Goal: Task Accomplishment & Management: Use online tool/utility

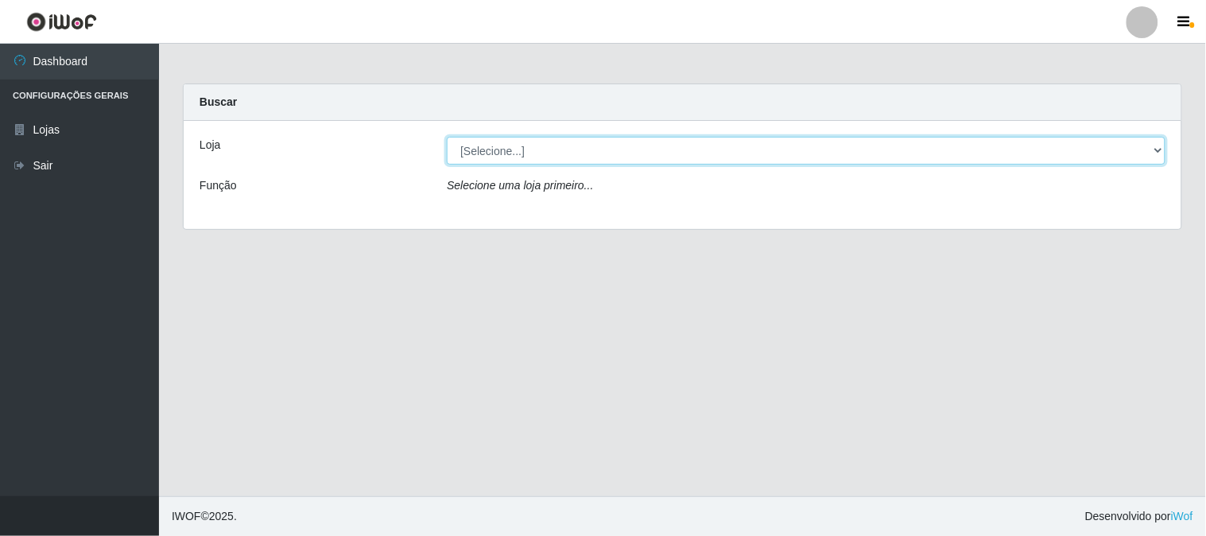
click at [501, 152] on select "[Selecione...] Rede Compras Supermercados - LOJA 1" at bounding box center [806, 151] width 719 height 28
select select "158"
click at [447, 137] on select "[Selecione...] Rede Compras Supermercados - LOJA 1" at bounding box center [806, 151] width 719 height 28
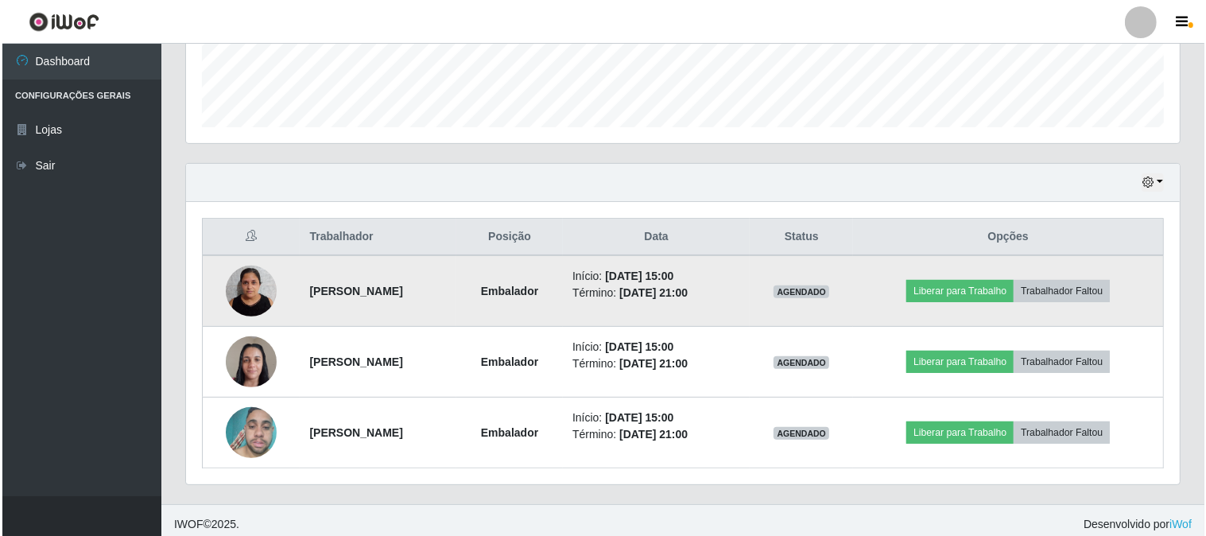
scroll to position [449, 0]
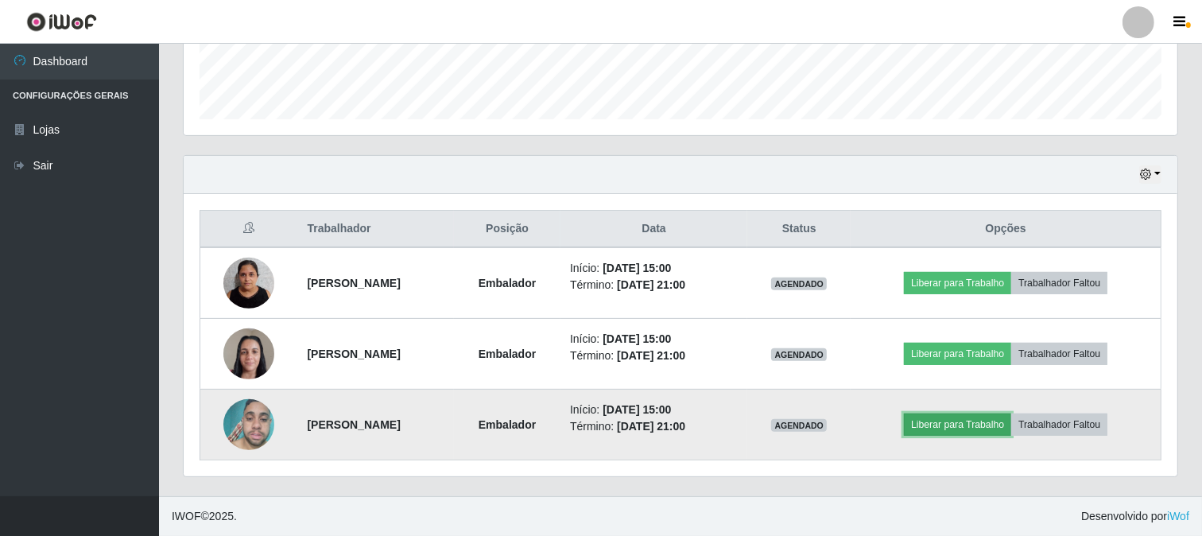
click at [960, 428] on button "Liberar para Trabalho" at bounding box center [957, 424] width 107 height 22
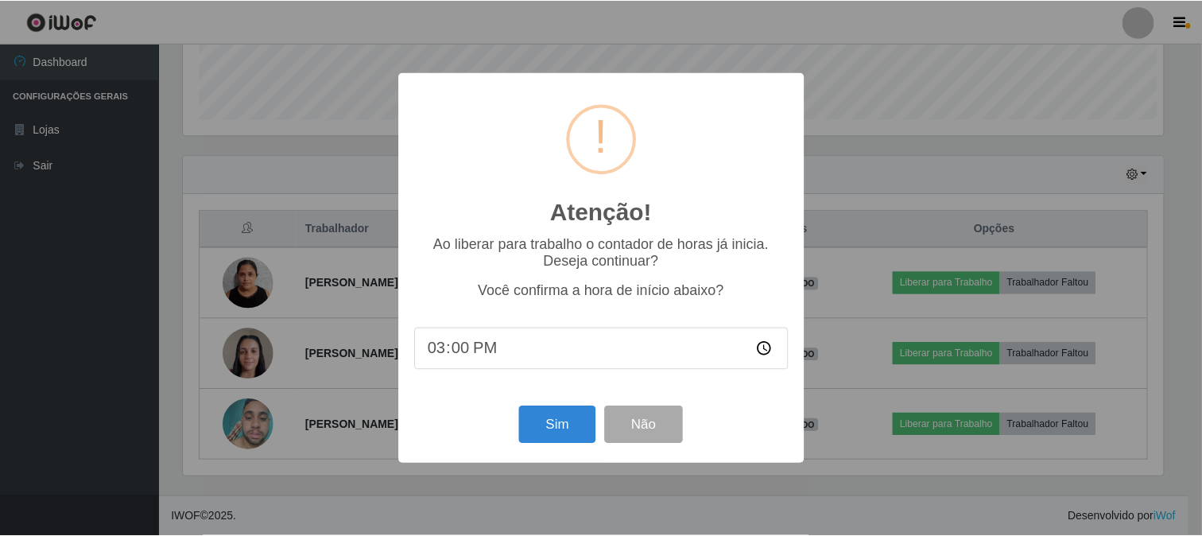
scroll to position [329, 983]
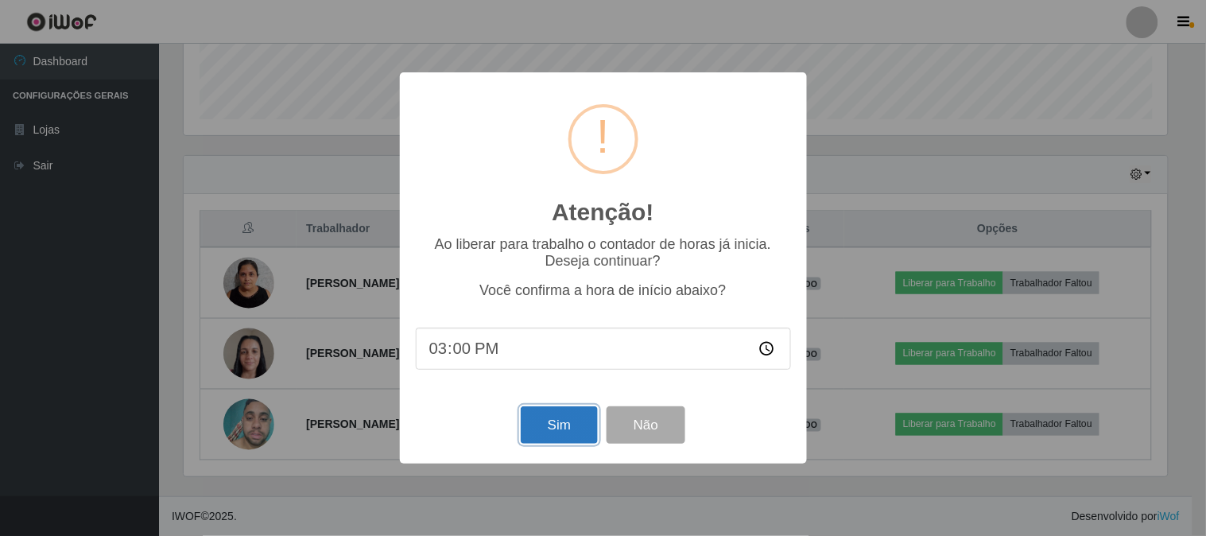
click at [549, 430] on button "Sim" at bounding box center [559, 424] width 77 height 37
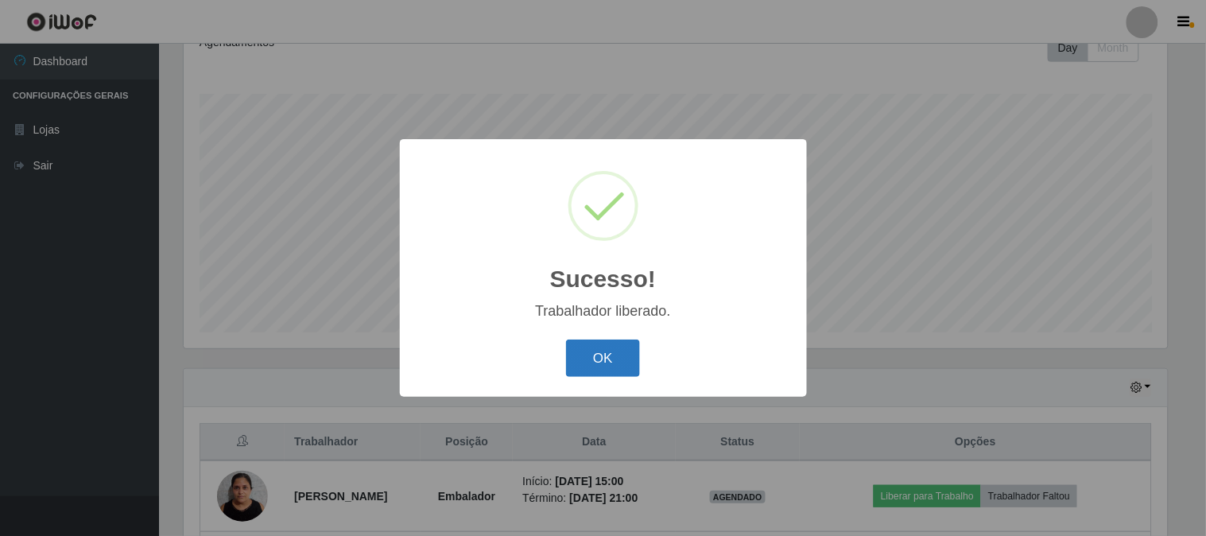
click at [612, 361] on button "OK" at bounding box center [603, 357] width 74 height 37
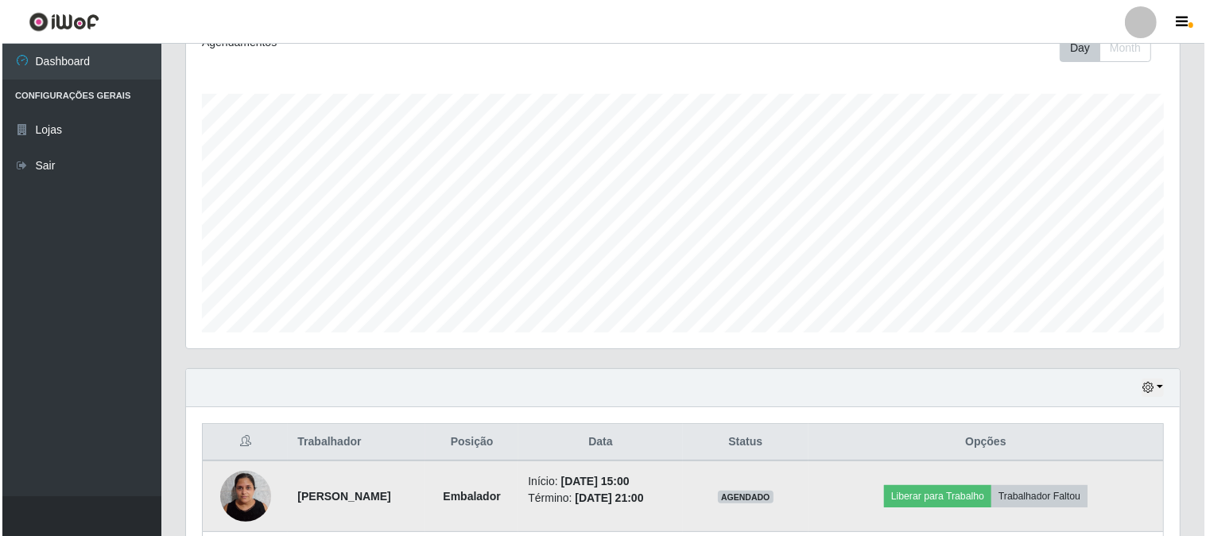
scroll to position [413, 0]
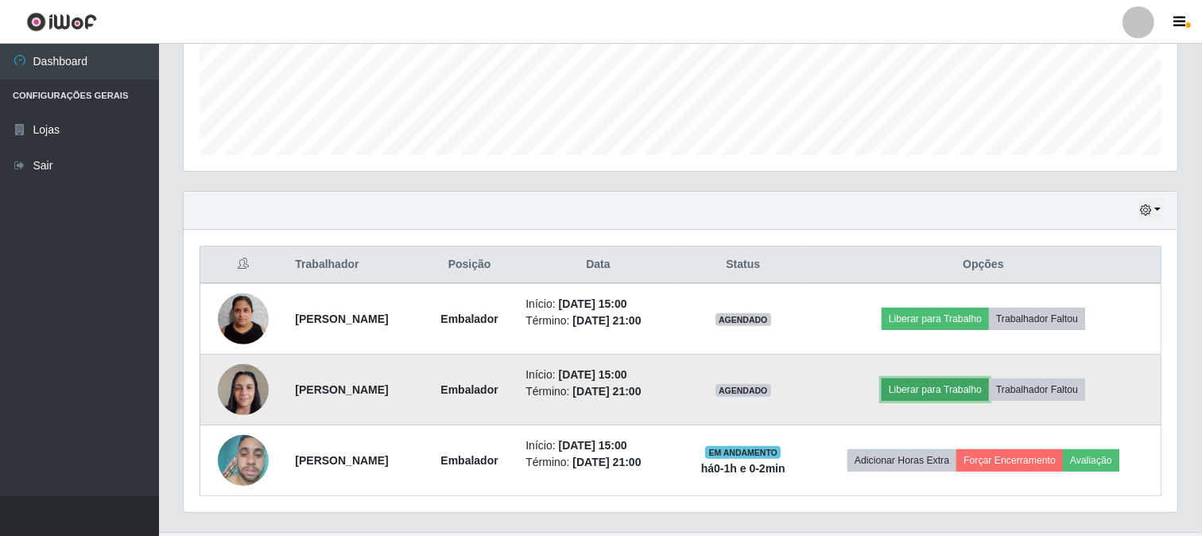
click at [910, 390] on button "Liberar para Trabalho" at bounding box center [935, 389] width 107 height 22
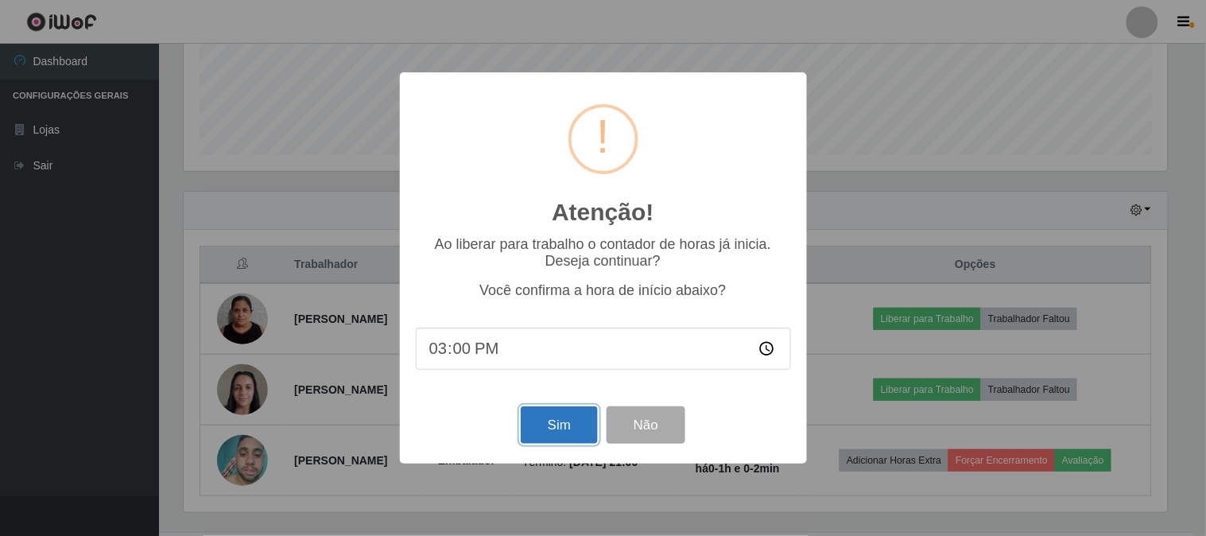
click at [563, 431] on button "Sim" at bounding box center [559, 424] width 77 height 37
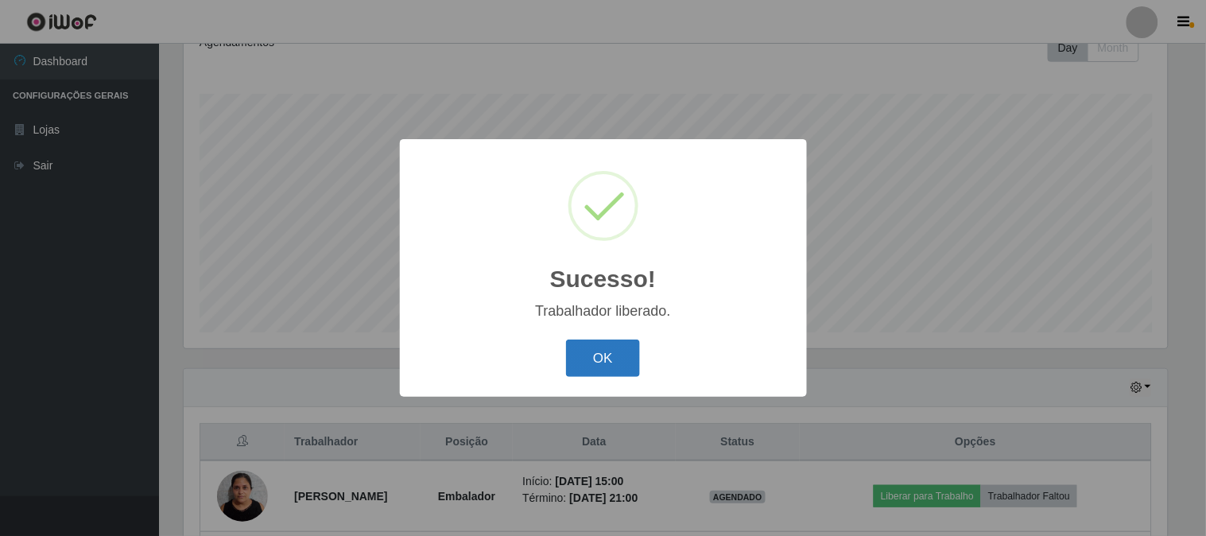
click at [582, 359] on button "OK" at bounding box center [603, 357] width 74 height 37
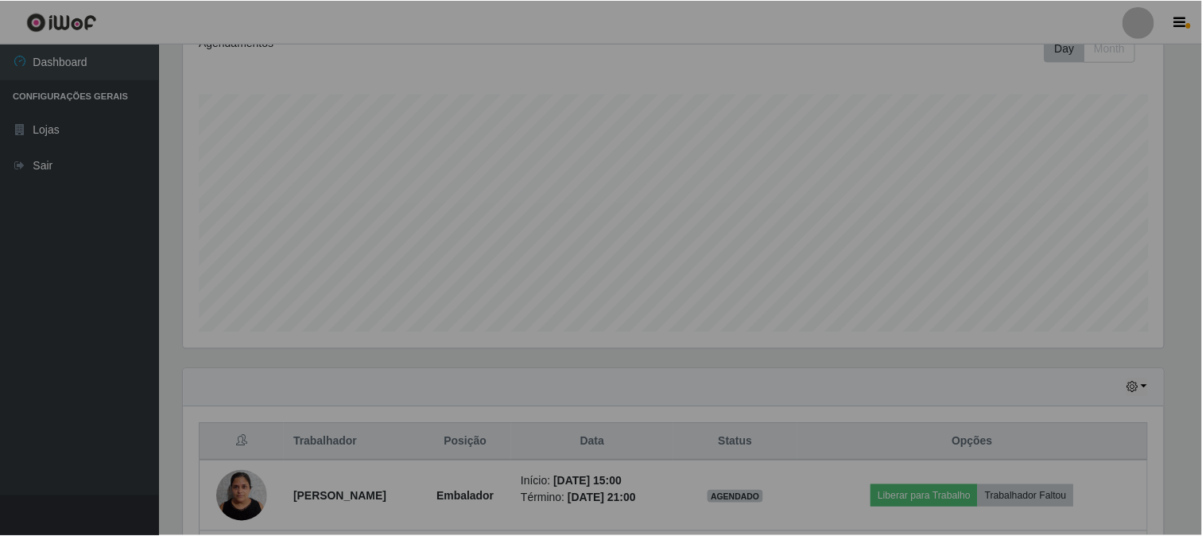
scroll to position [329, 994]
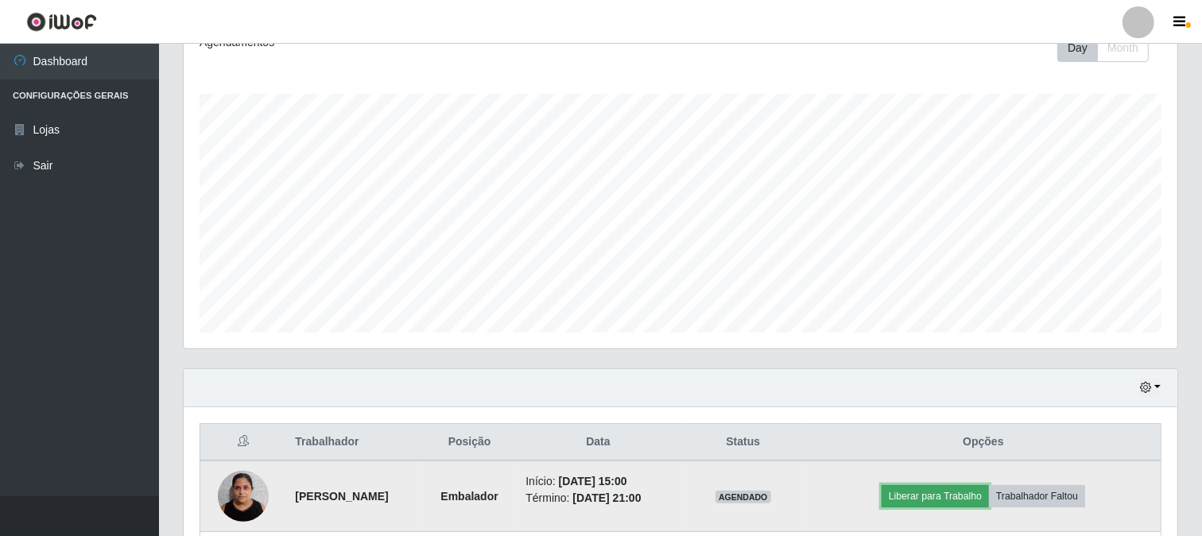
click at [924, 491] on button "Liberar para Trabalho" at bounding box center [935, 496] width 107 height 22
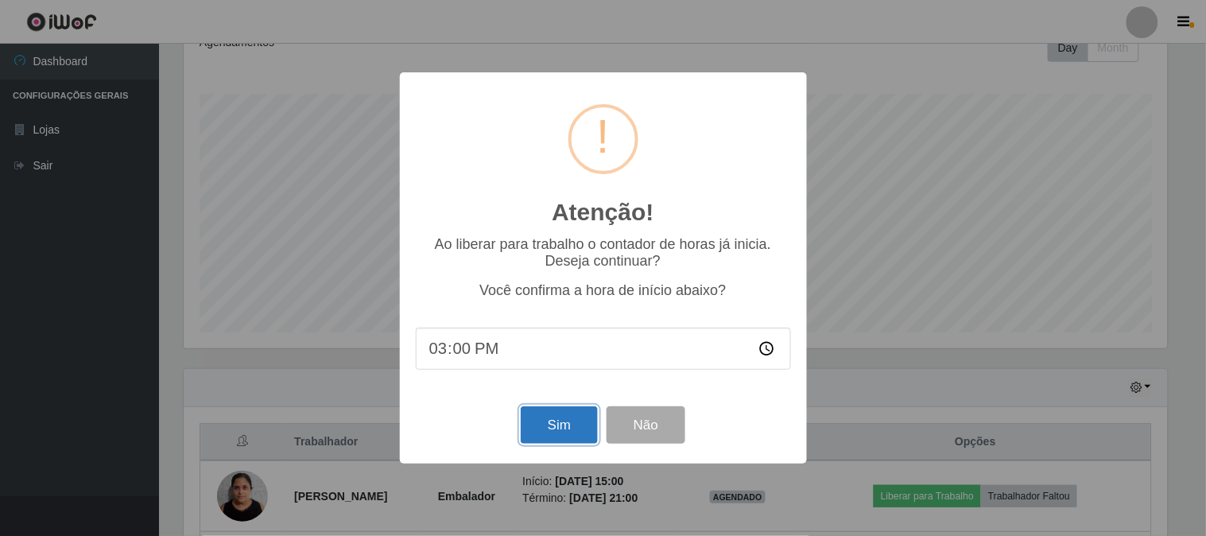
click at [560, 419] on button "Sim" at bounding box center [559, 424] width 77 height 37
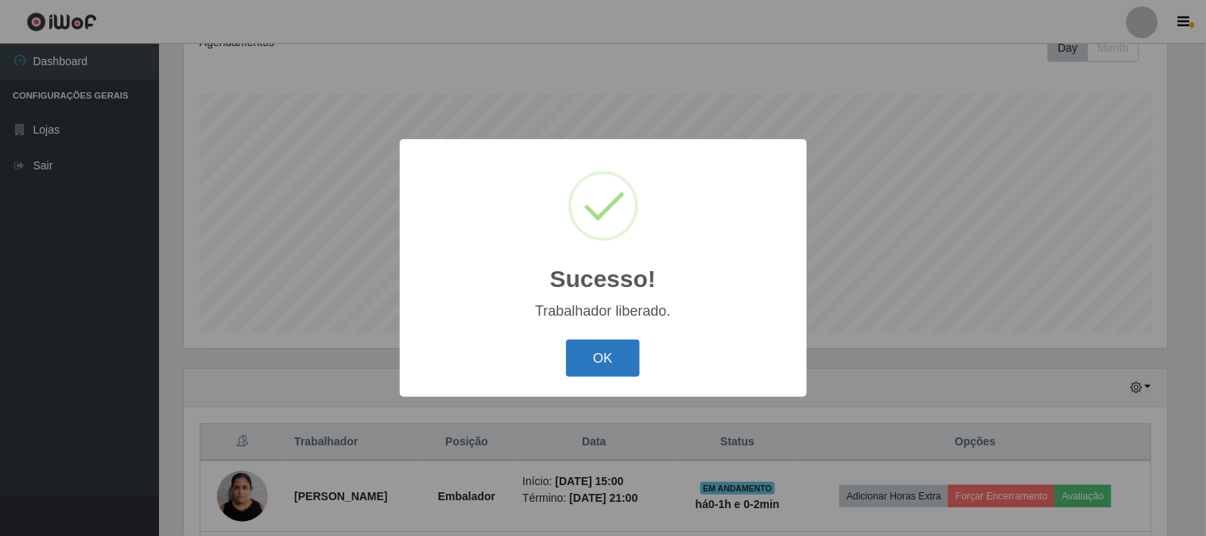
click at [594, 359] on button "OK" at bounding box center [603, 357] width 74 height 37
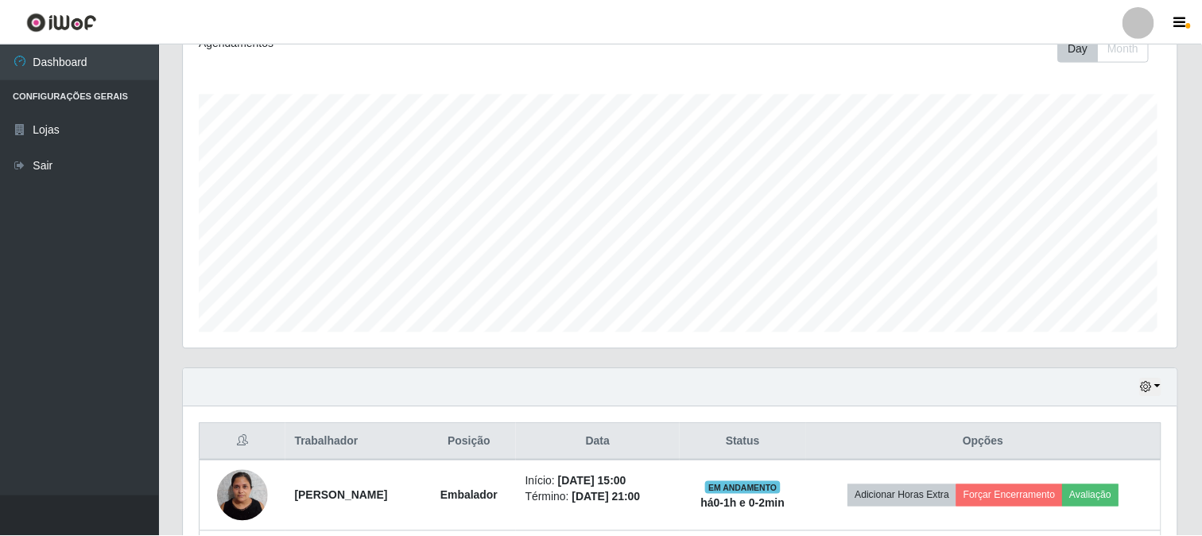
scroll to position [0, 0]
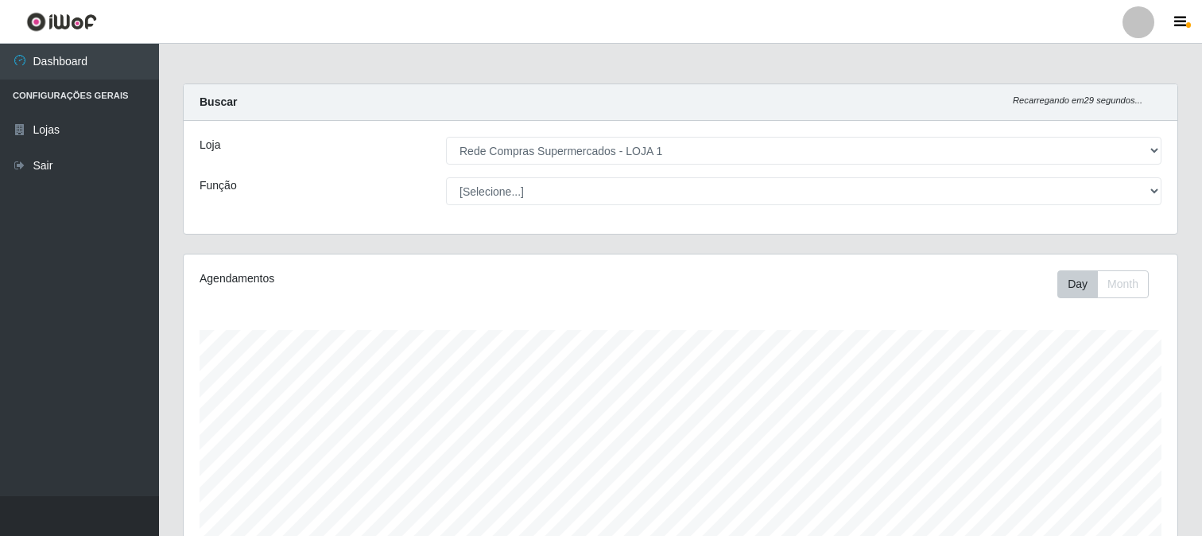
select select "158"
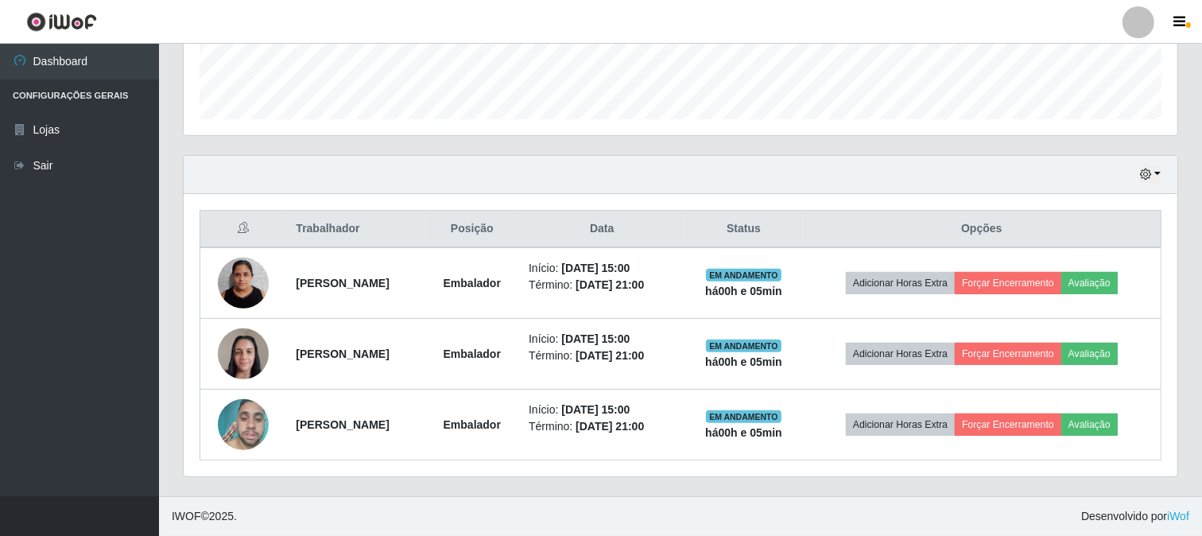
scroll to position [329, 994]
click at [1074, 21] on header "Perfil Alterar Senha Sair" at bounding box center [601, 22] width 1202 height 44
click at [1095, 168] on div "Hoje 1 dia 3 dias 1 Semana Não encerrados" at bounding box center [681, 175] width 994 height 38
click at [1158, 173] on button "button" at bounding box center [1150, 174] width 22 height 18
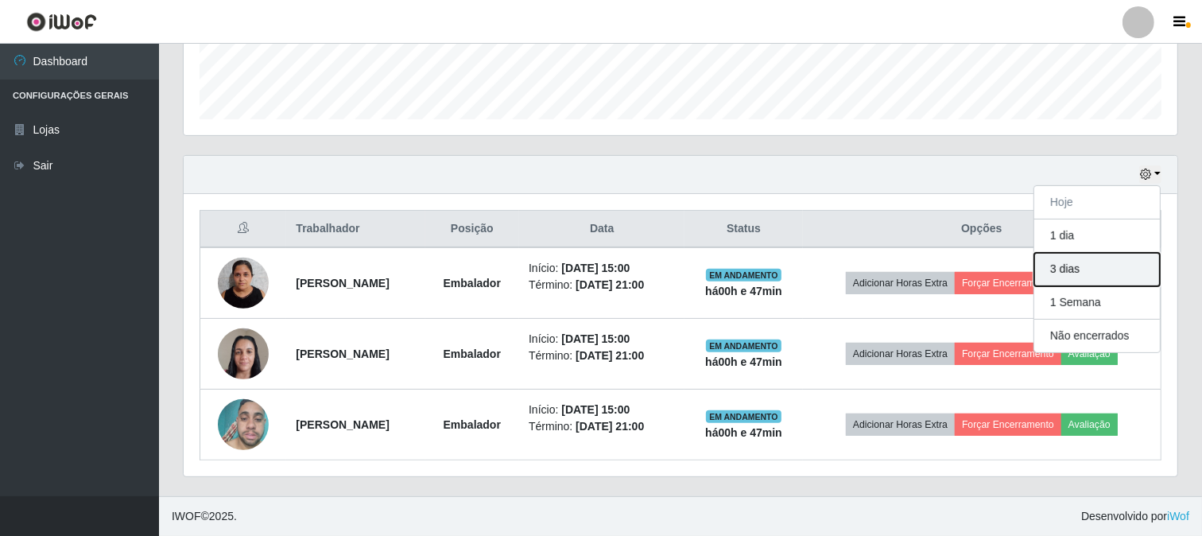
click at [1066, 271] on button "3 dias" at bounding box center [1097, 269] width 126 height 33
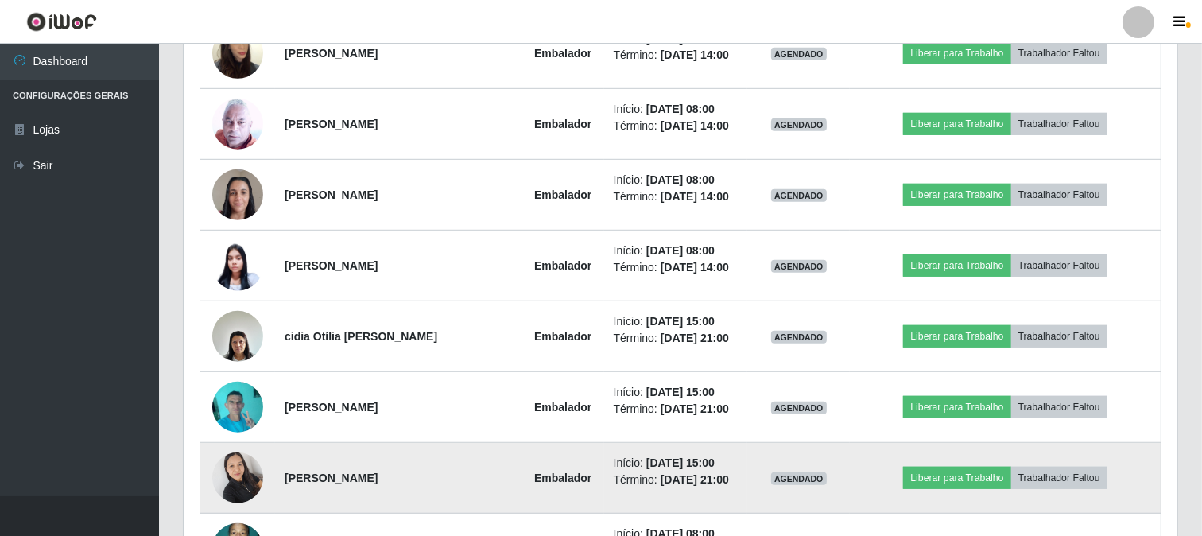
scroll to position [980, 0]
